Goal: Transaction & Acquisition: Purchase product/service

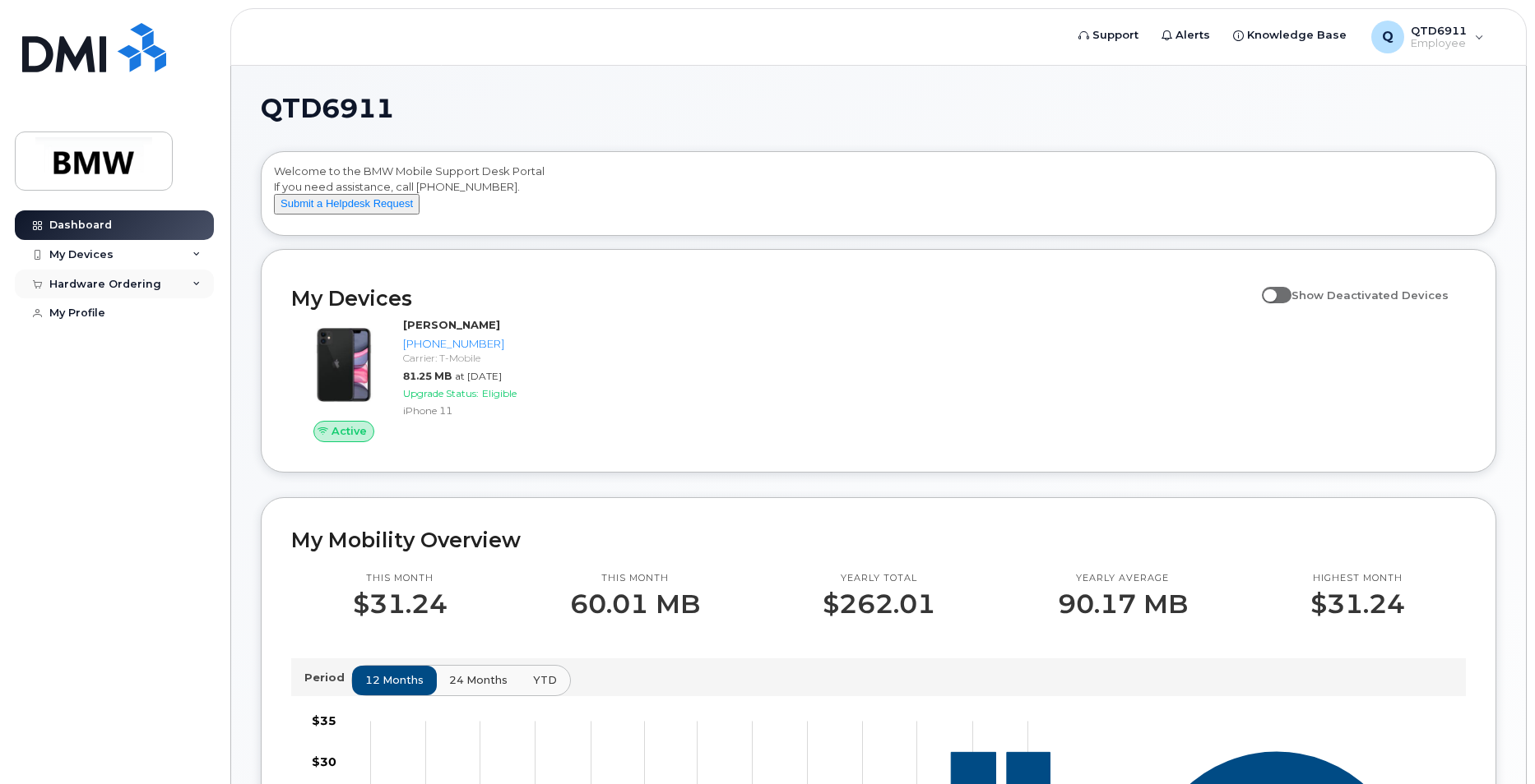
click at [201, 287] on div "Hardware Ordering" at bounding box center [115, 284] width 199 height 29
click at [96, 342] on div "My Profile" at bounding box center [78, 344] width 56 height 13
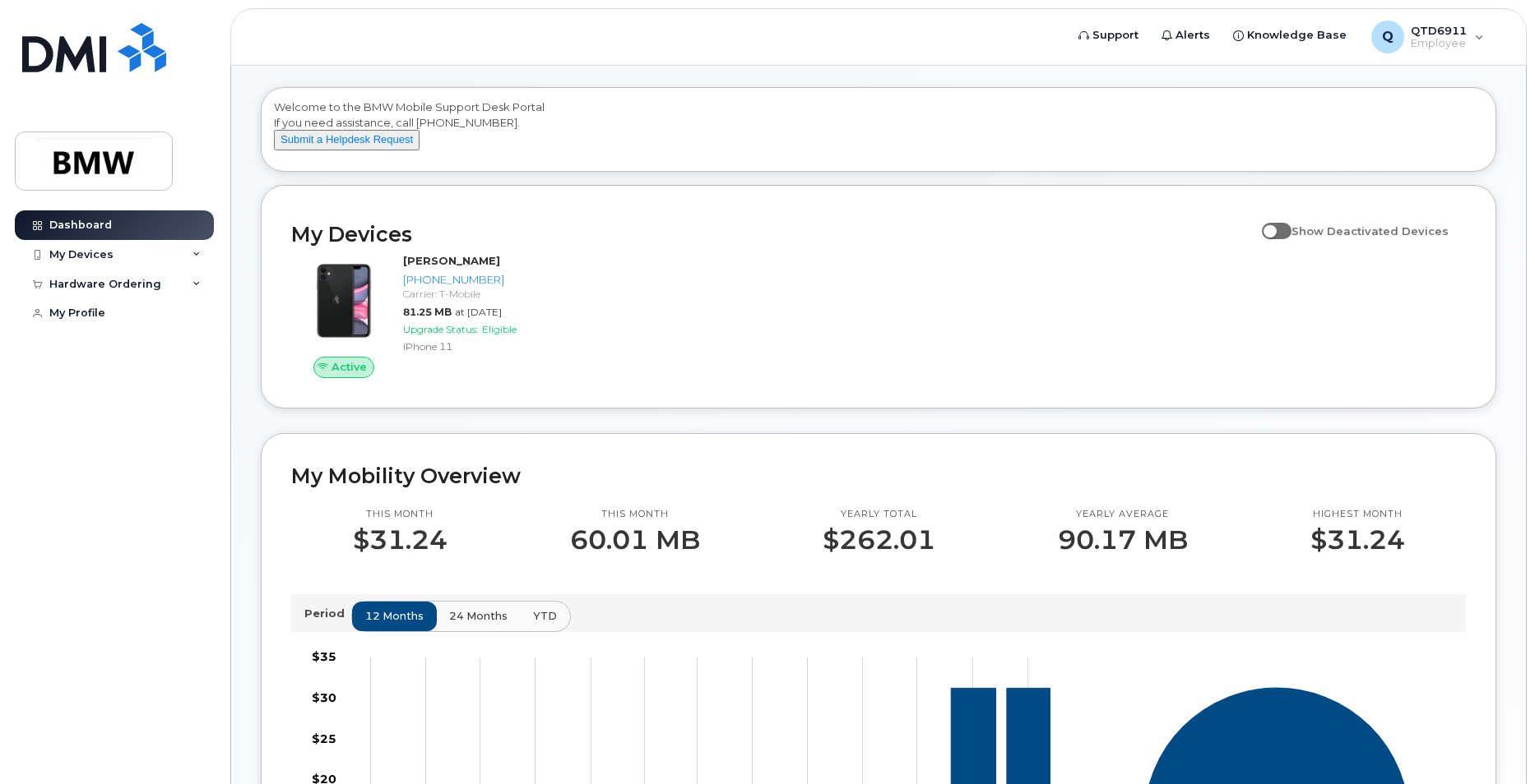
scroll to position [83, 0]
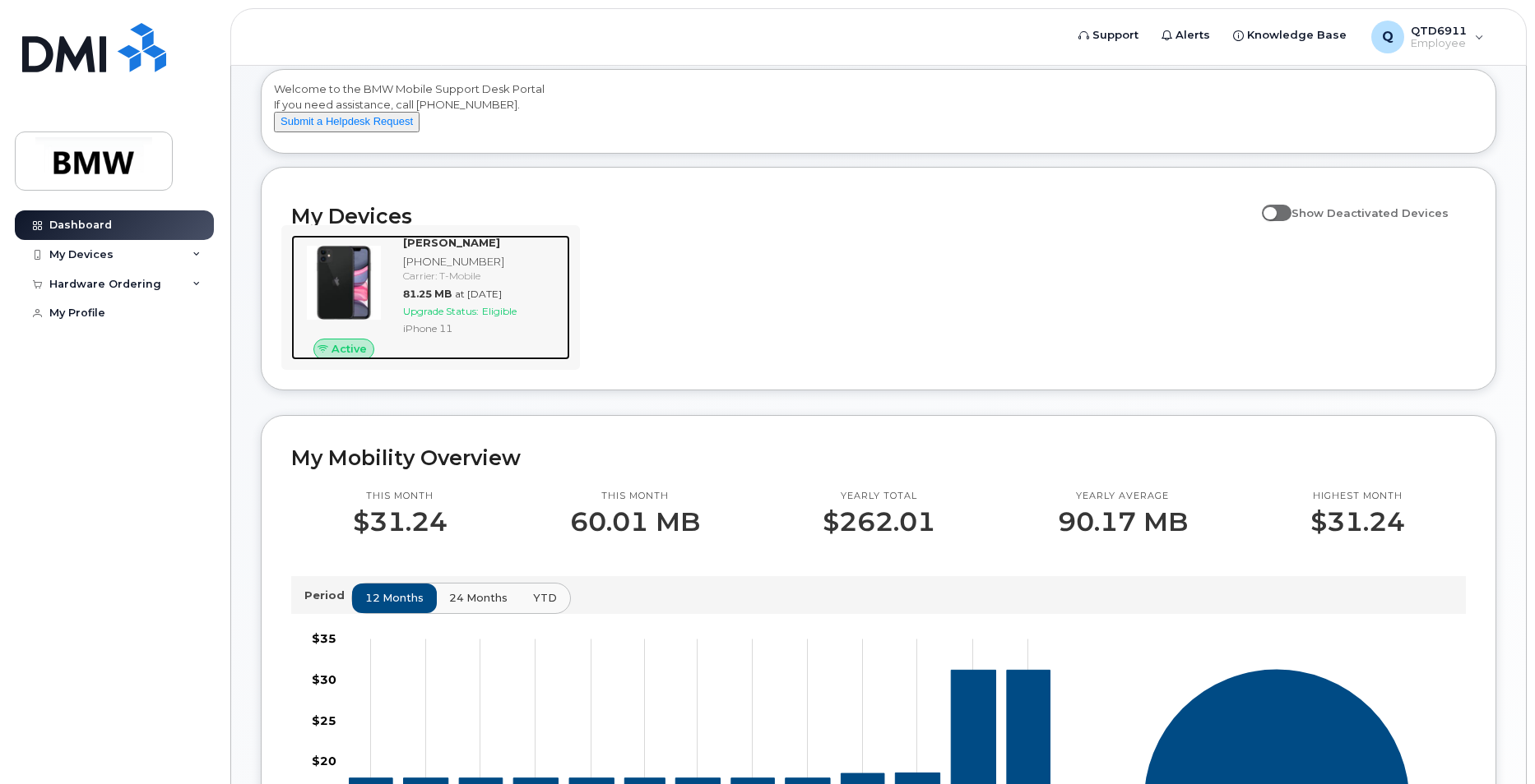
click at [504, 317] on span "Eligible" at bounding box center [499, 311] width 35 height 13
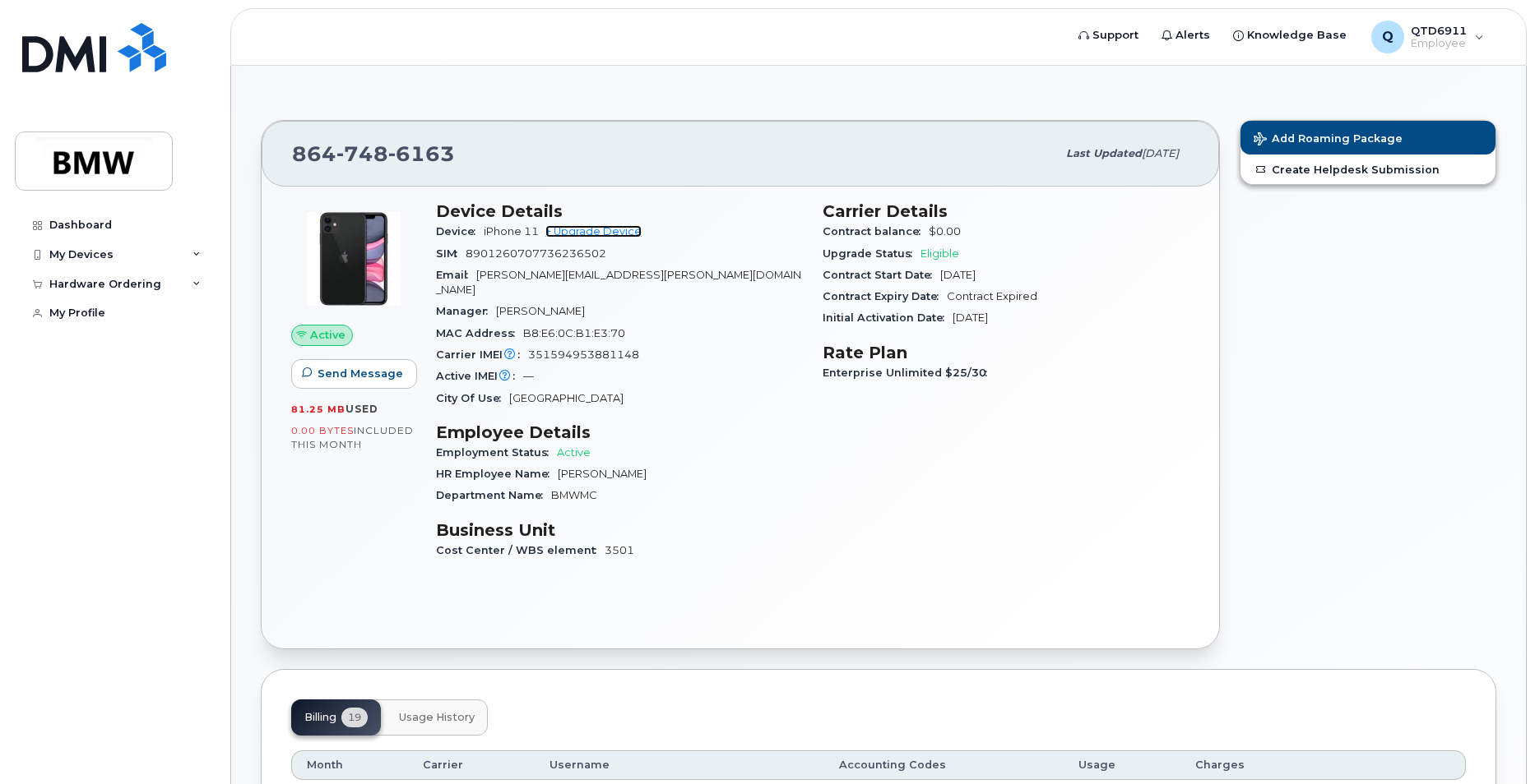
click at [624, 235] on link "+ Upgrade Device" at bounding box center [593, 231] width 96 height 13
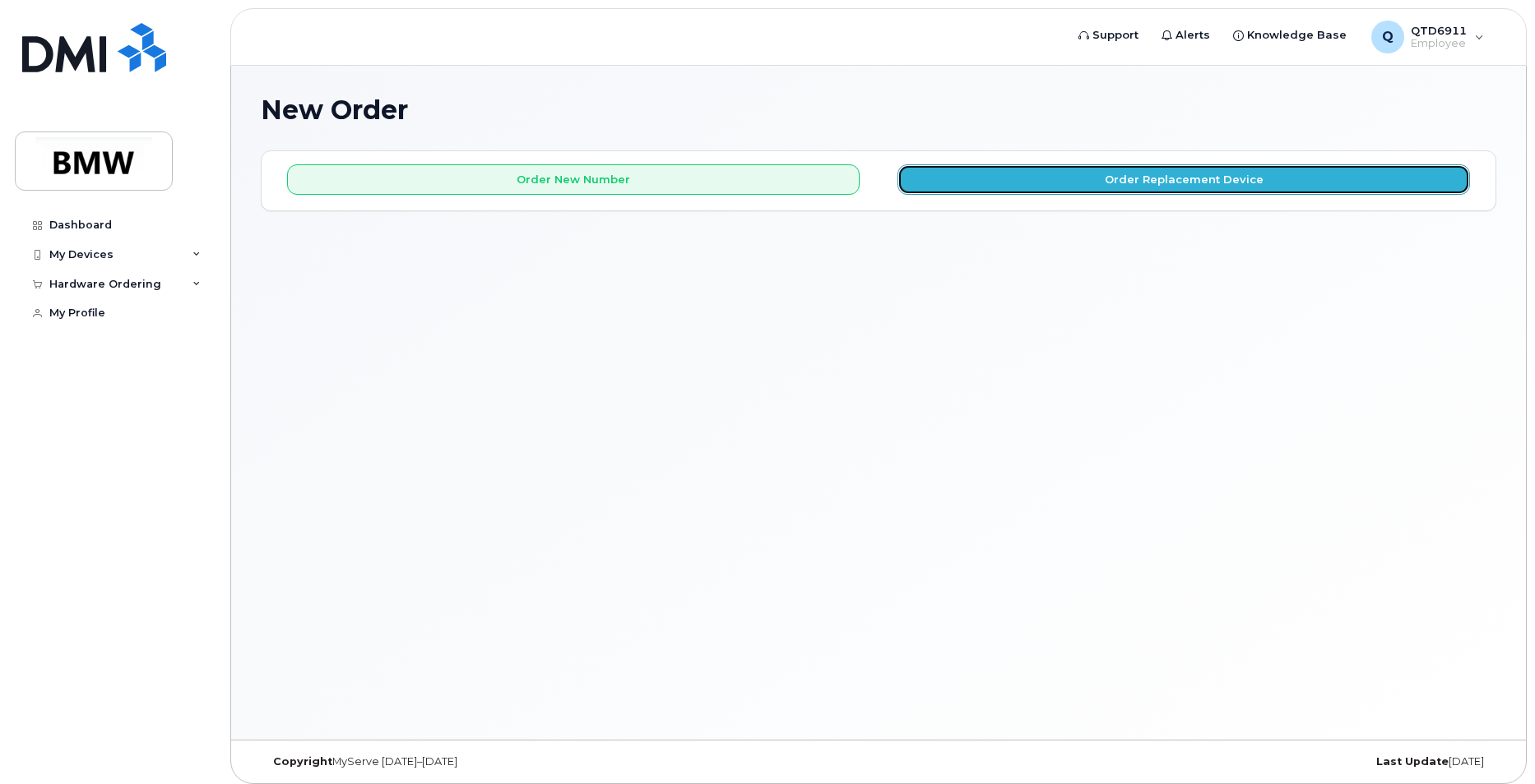
click at [1165, 176] on button "Order Replacement Device" at bounding box center [1183, 179] width 572 height 30
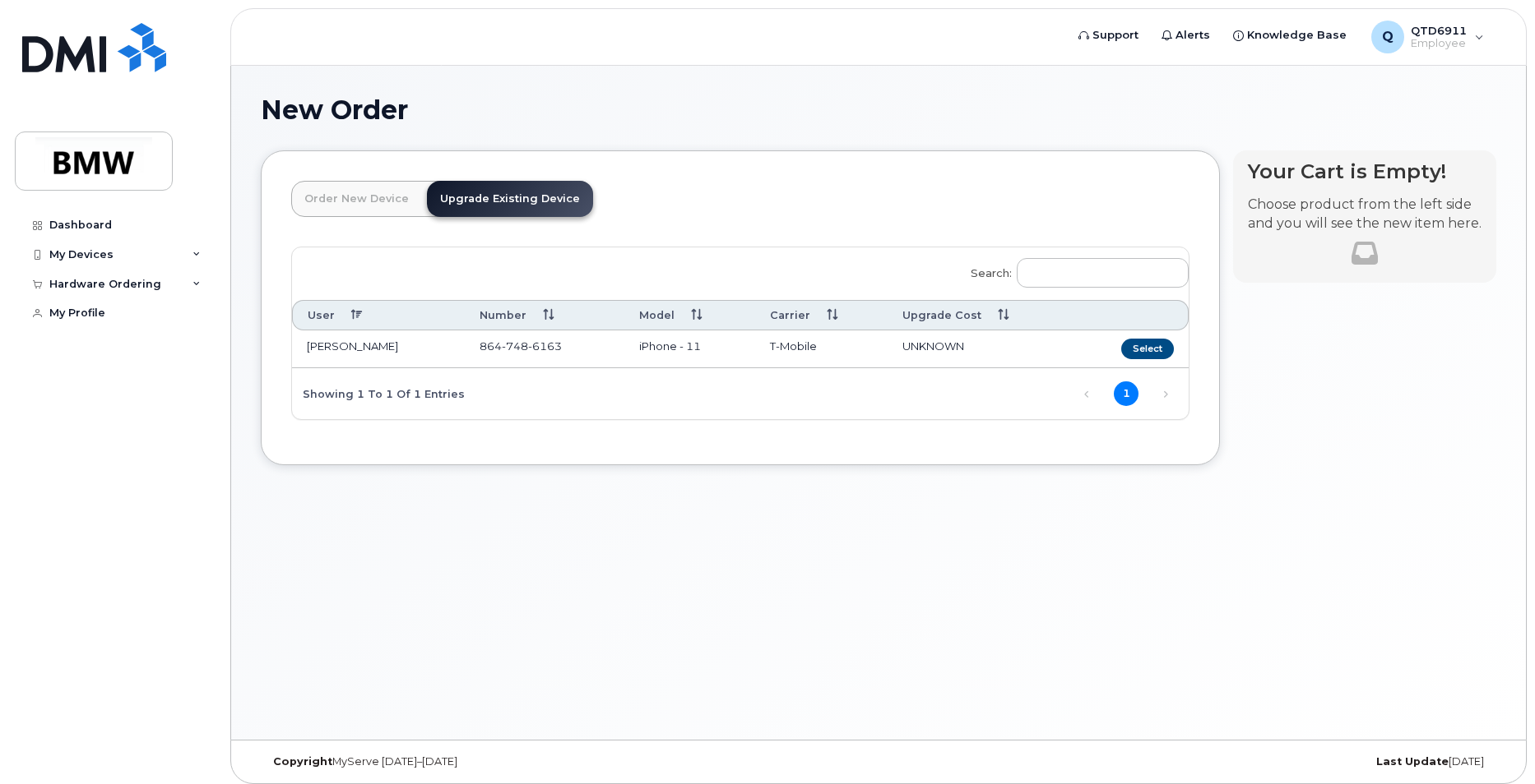
click at [616, 208] on header "Order New Device Upgrade Existing Device Order new device and new line Order ne…" at bounding box center [741, 214] width 898 height 66
click at [512, 195] on link "Upgrade Existing Device" at bounding box center [510, 199] width 166 height 36
click at [1158, 346] on button "Select" at bounding box center [1147, 349] width 52 height 20
